Goal: Navigation & Orientation: Understand site structure

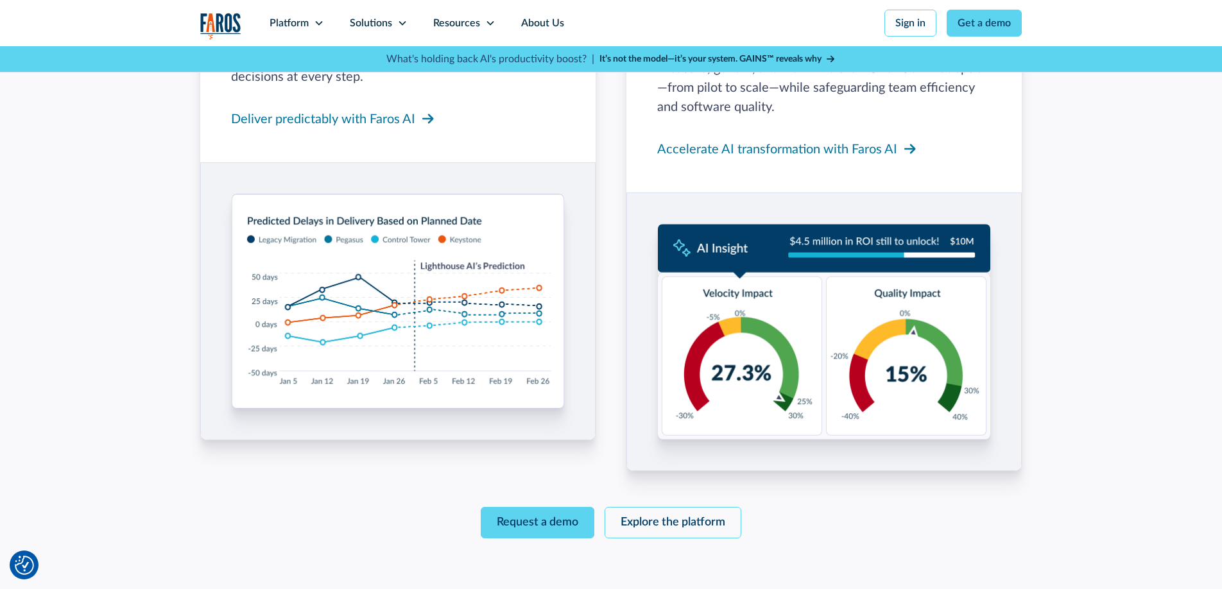
scroll to position [1784, 0]
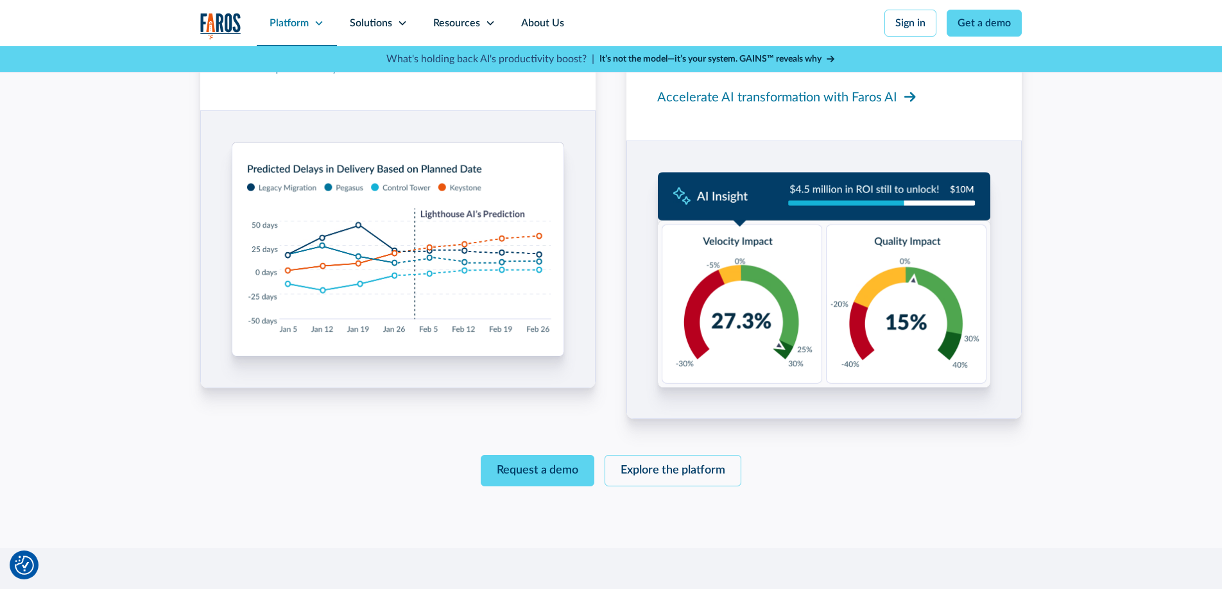
click at [294, 25] on div "Platform" at bounding box center [288, 22] width 39 height 15
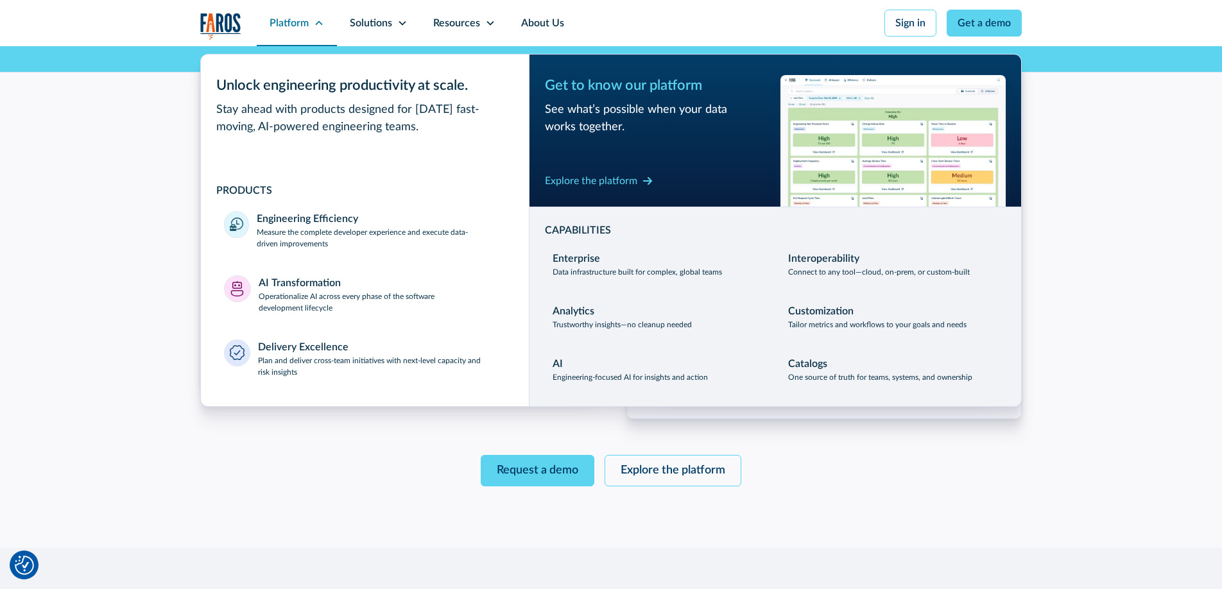
scroll to position [1787, 0]
click at [376, 26] on div "Solutions" at bounding box center [371, 22] width 42 height 15
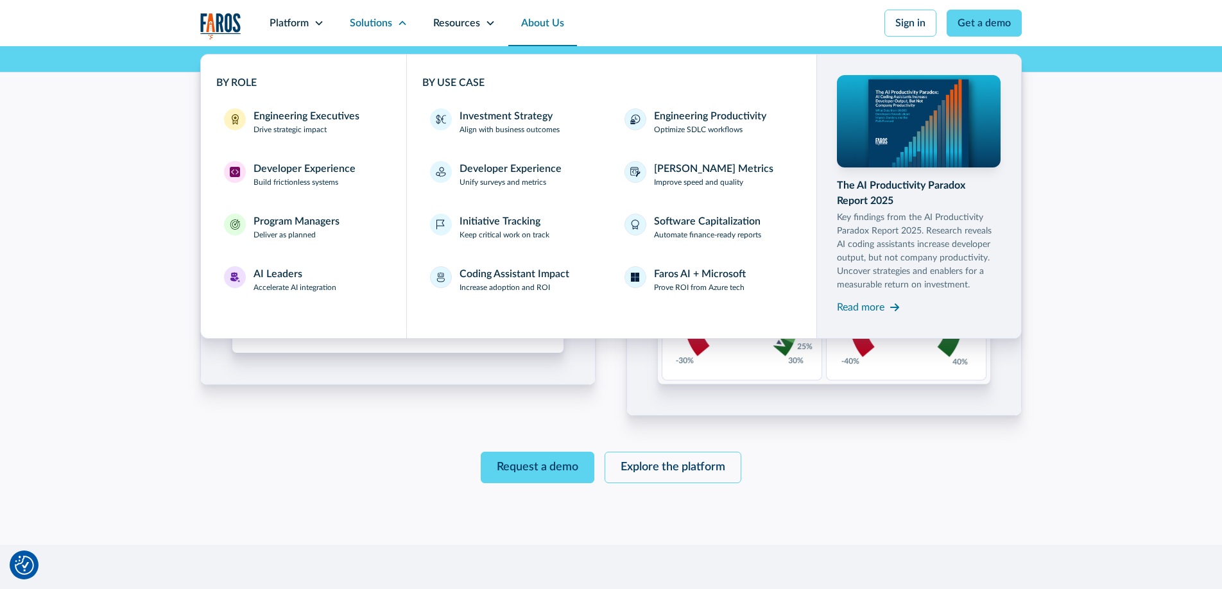
click at [530, 24] on link "About Us" at bounding box center [542, 23] width 69 height 46
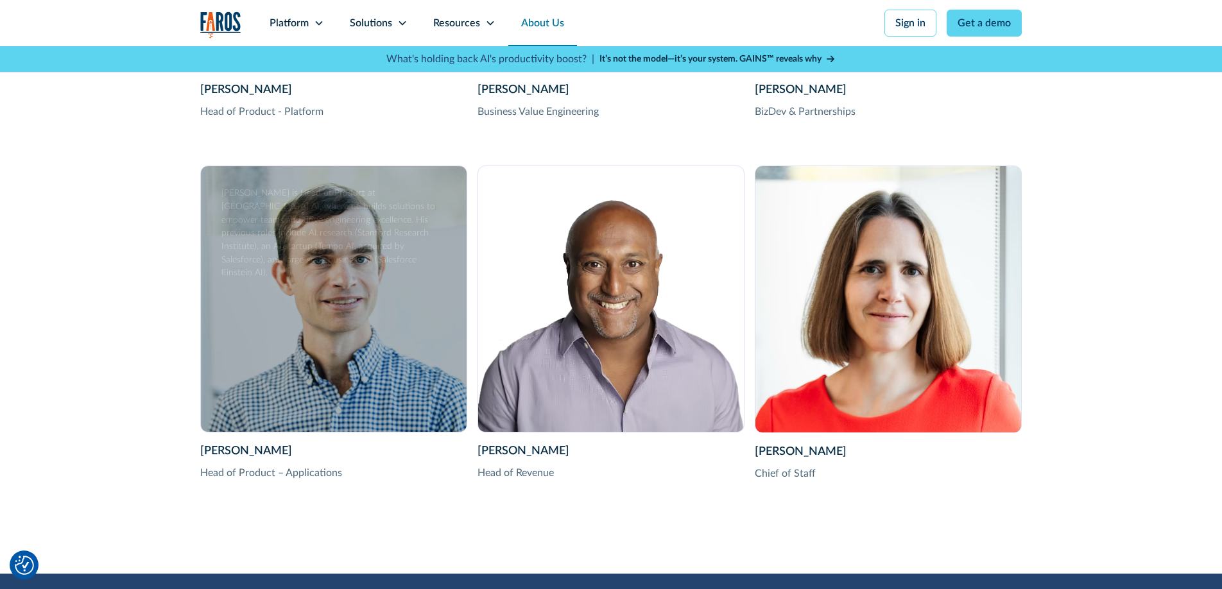
scroll to position [2693, 0]
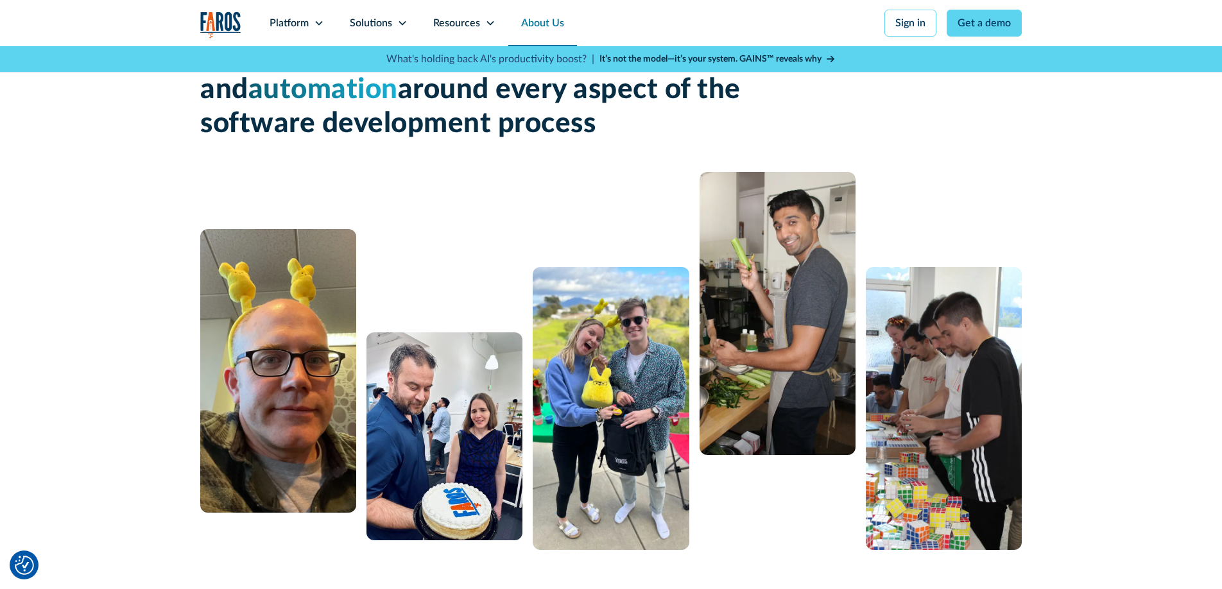
scroll to position [137, 0]
